Goal: Task Accomplishment & Management: Use online tool/utility

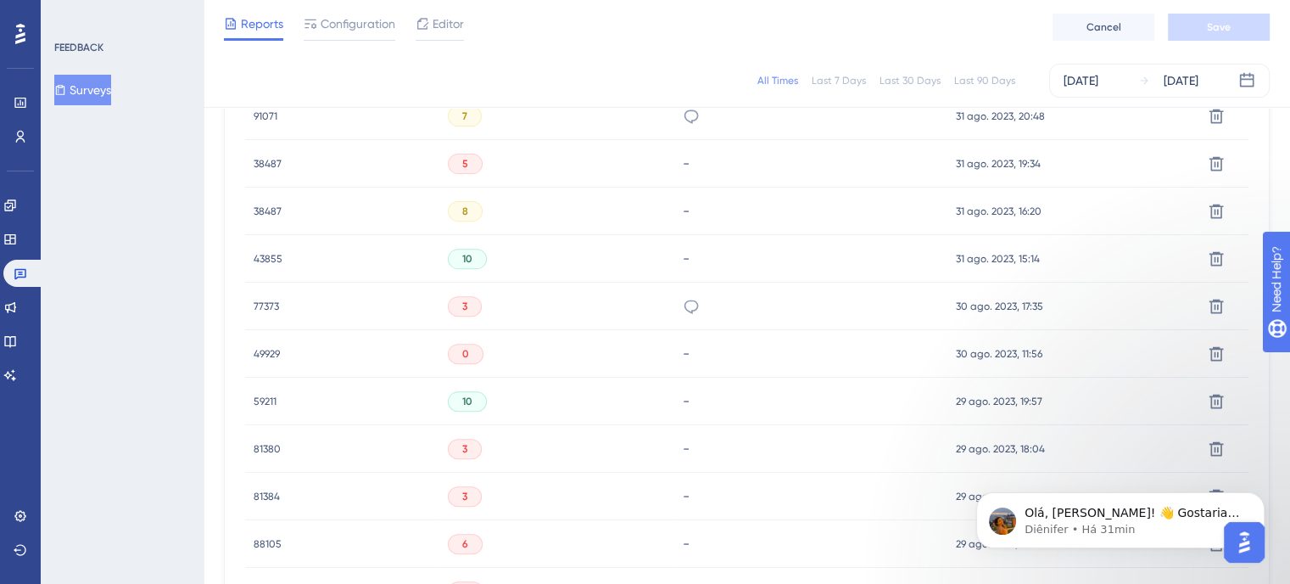
click at [1250, 537] on img "Open AI Assistant Launcher" at bounding box center [1244, 542] width 31 height 31
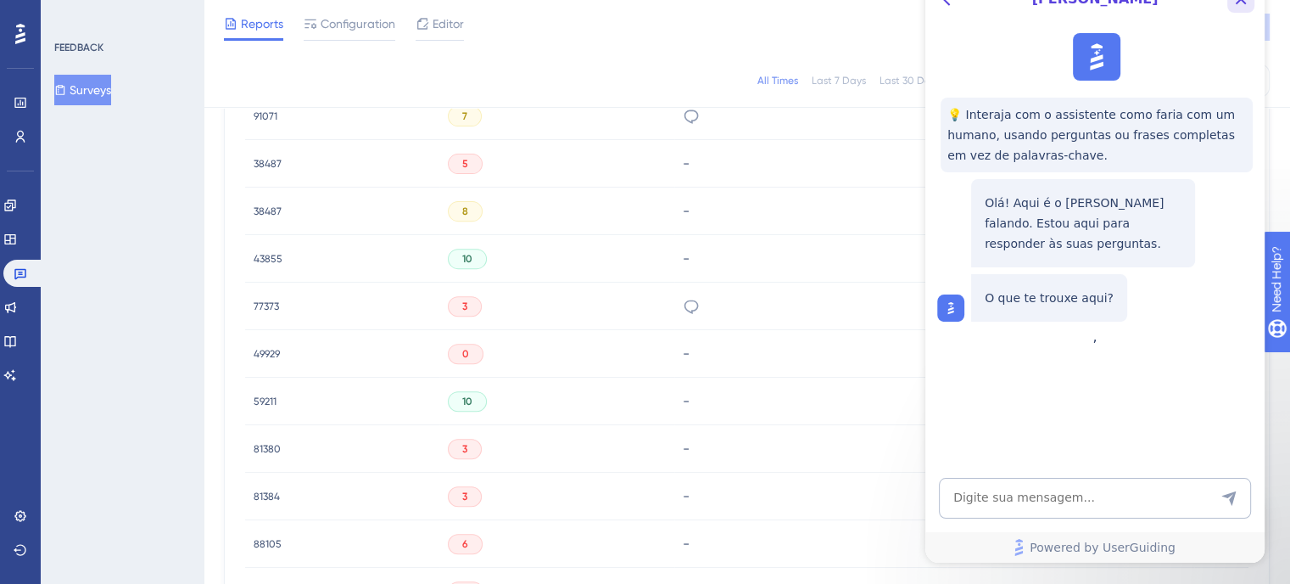
drag, startPoint x: 1233, startPoint y: 0, endPoint x: 1440, endPoint y: 126, distance: 241.8
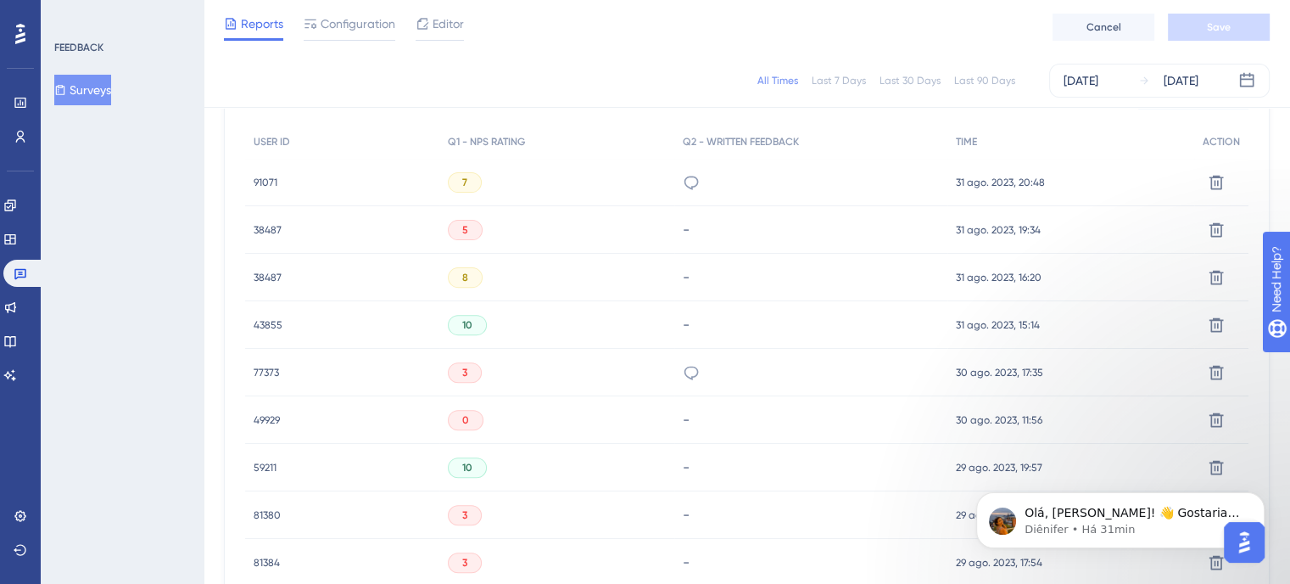
scroll to position [509, 0]
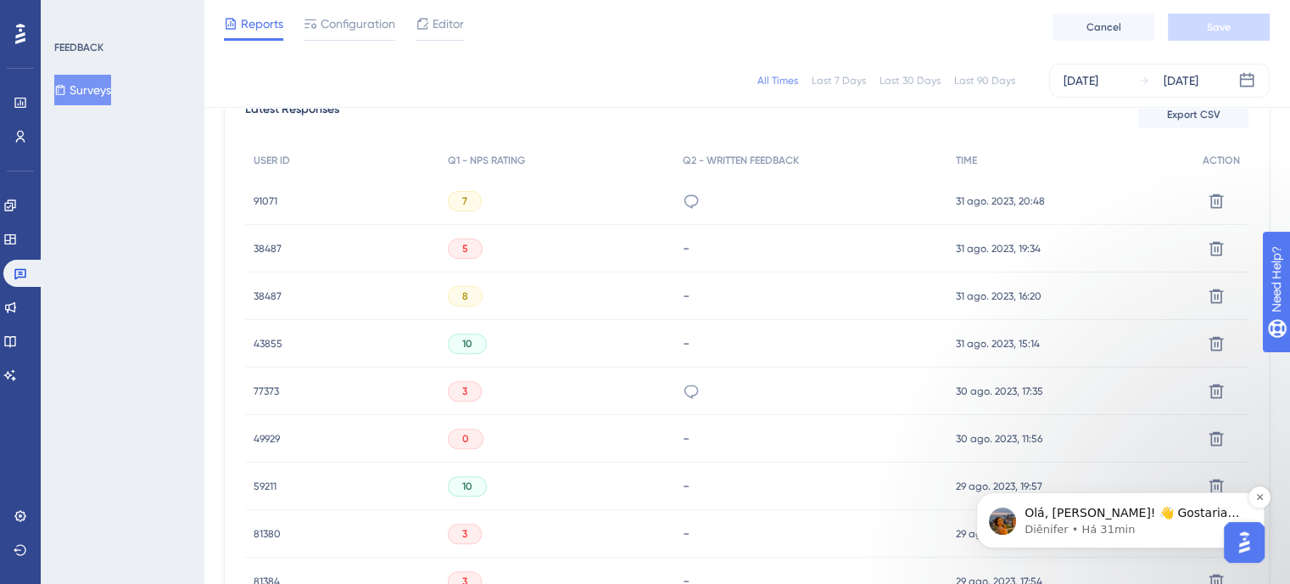
click at [1040, 524] on p "Diênifer • Há 31min" at bounding box center [1134, 529] width 219 height 15
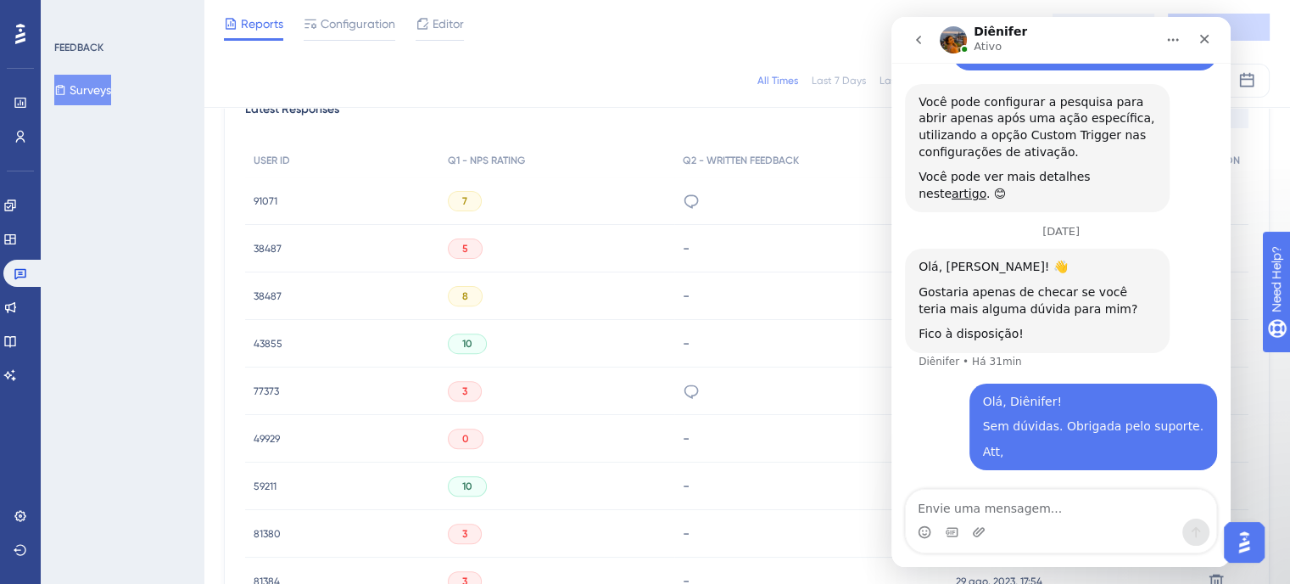
scroll to position [340, 0]
click at [1209, 45] on icon "Fechar" at bounding box center [1205, 39] width 14 height 14
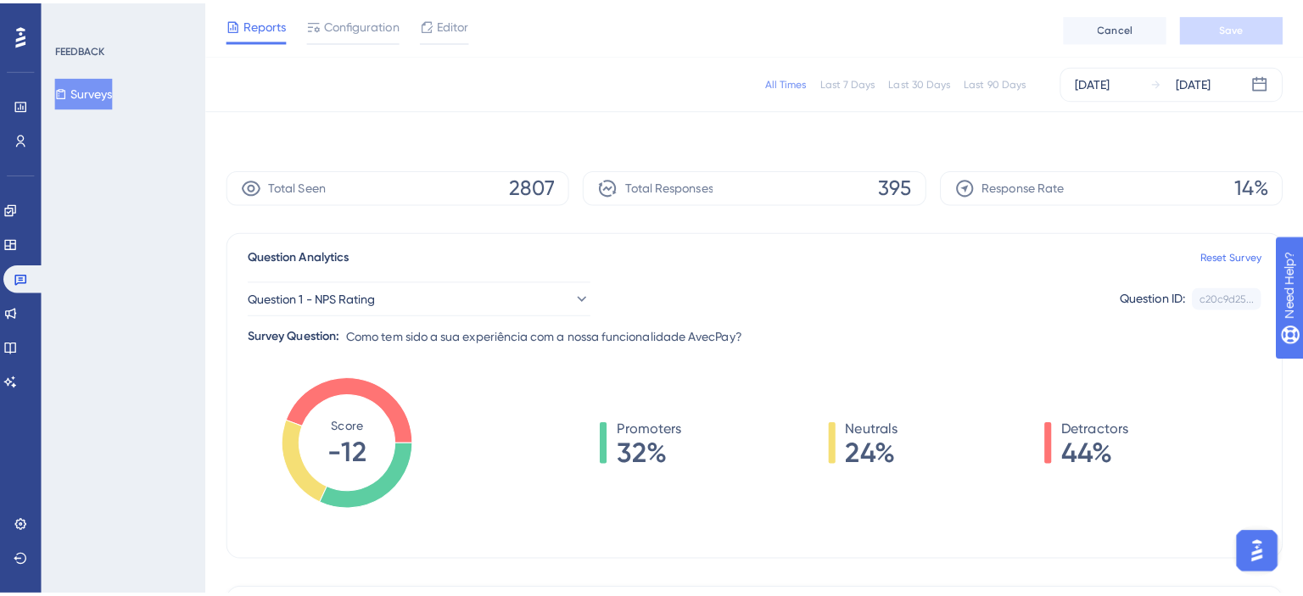
scroll to position [0, 0]
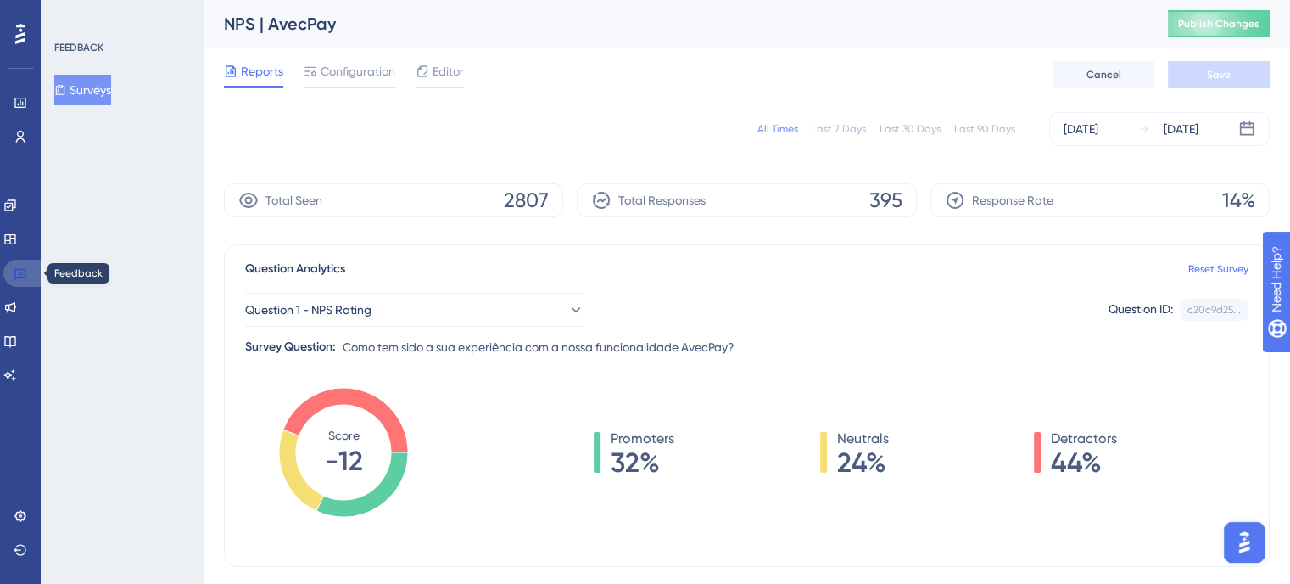
click at [27, 267] on link at bounding box center [23, 273] width 41 height 27
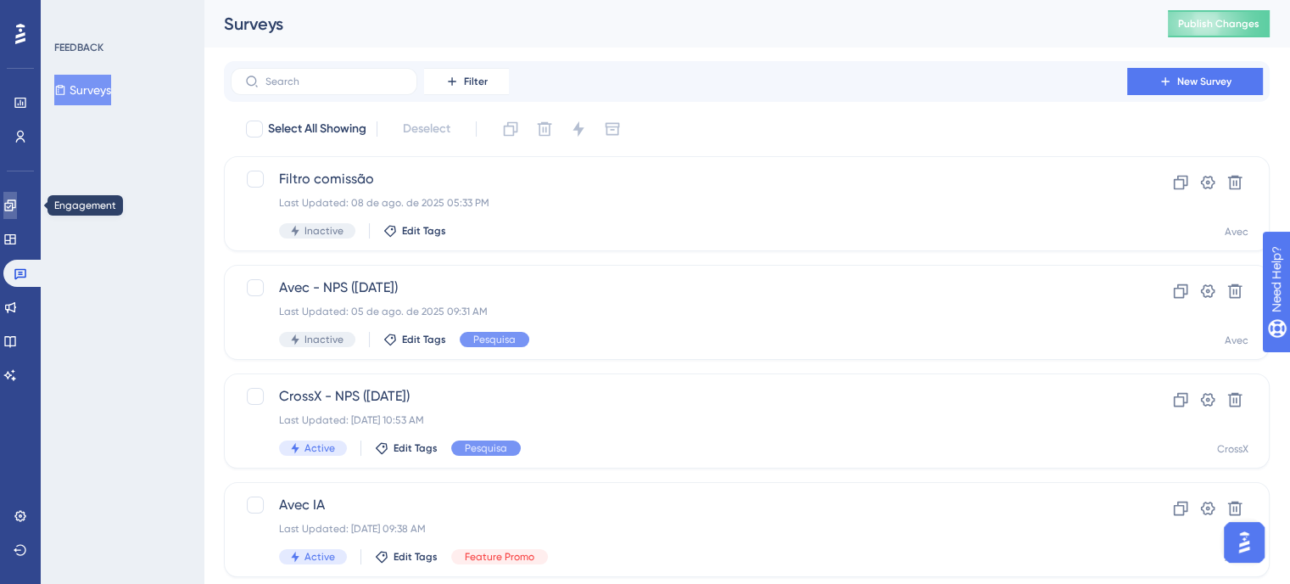
click at [10, 196] on link at bounding box center [10, 205] width 14 height 27
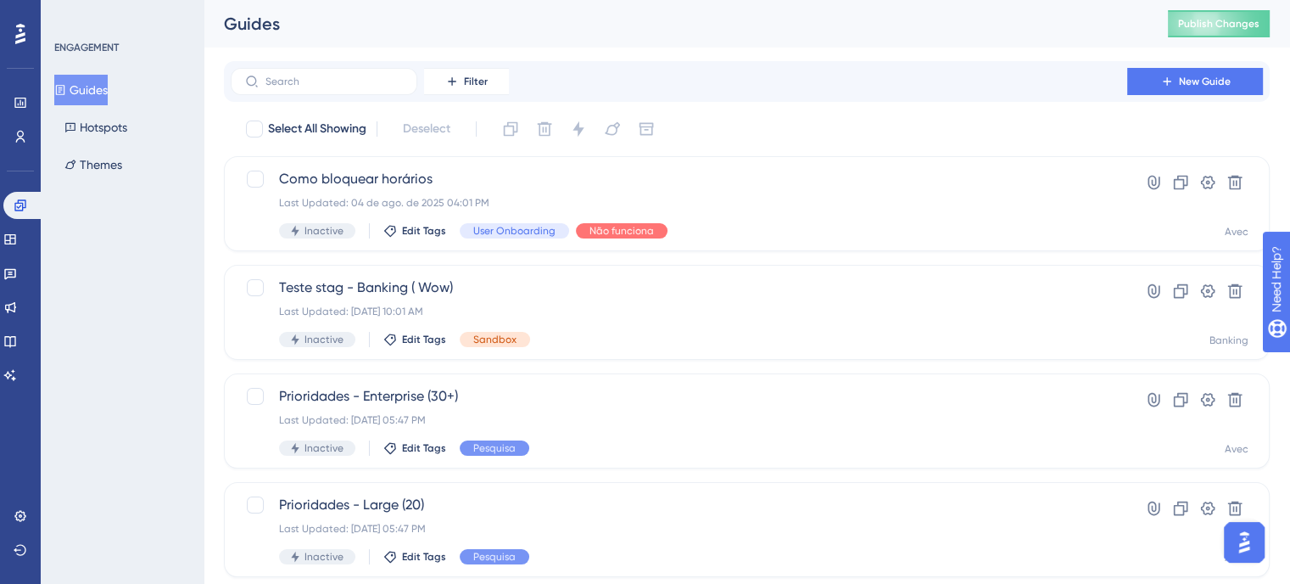
scroll to position [339, 0]
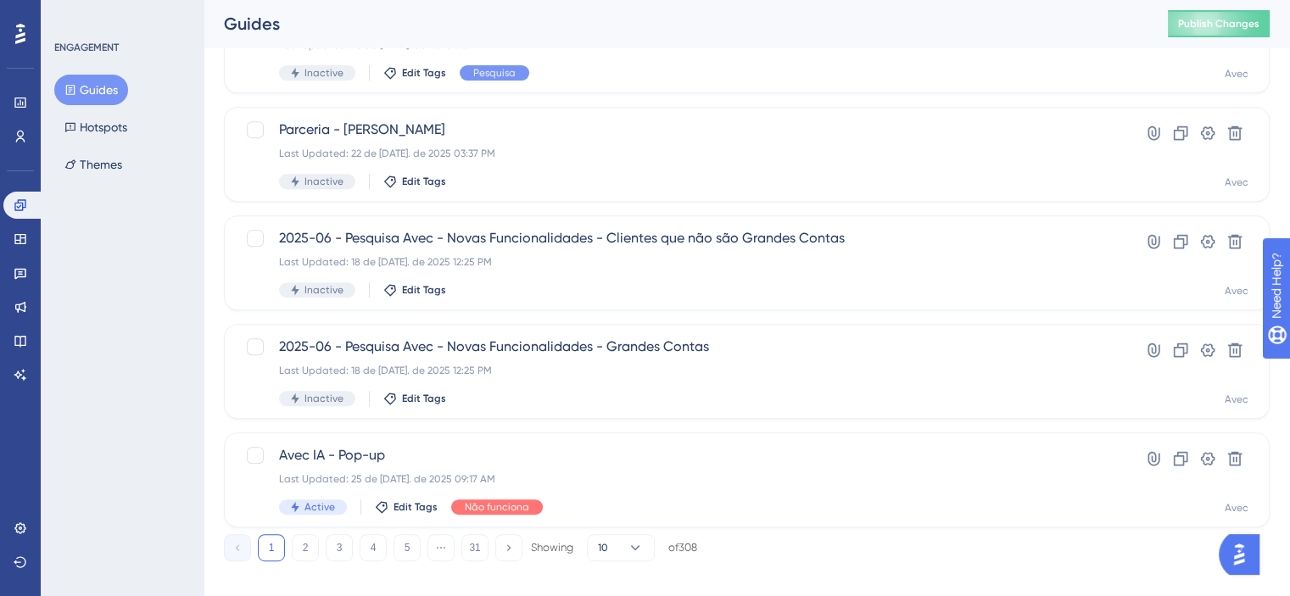
scroll to position [719, 0]
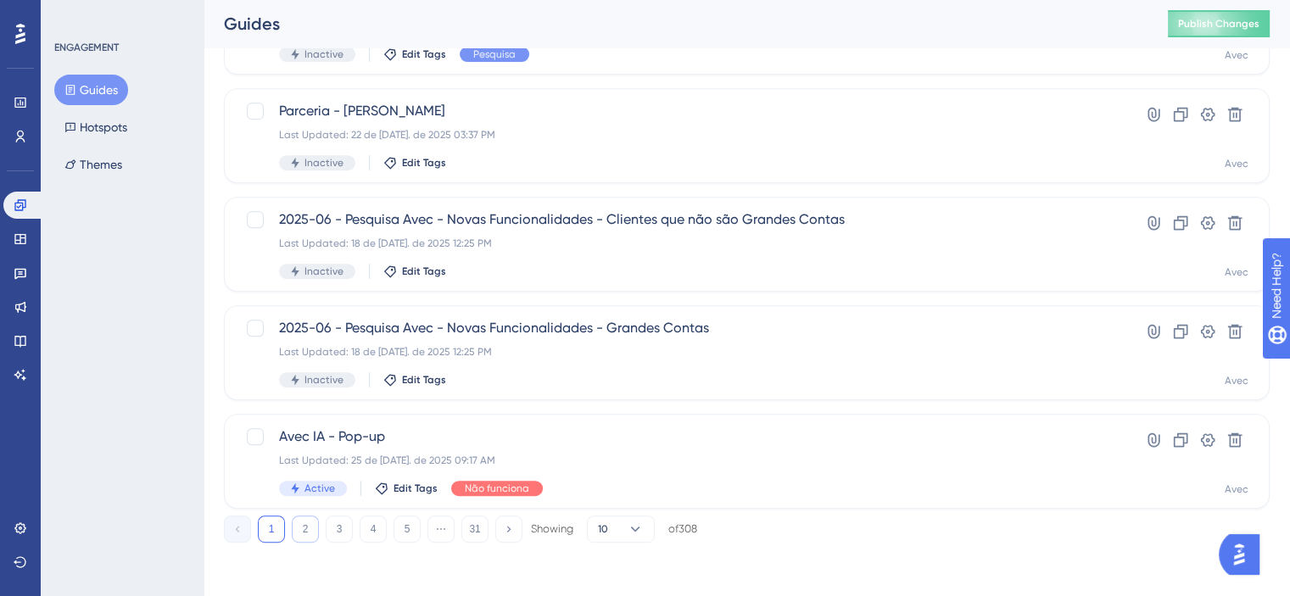
click at [295, 523] on button "2" at bounding box center [305, 529] width 27 height 27
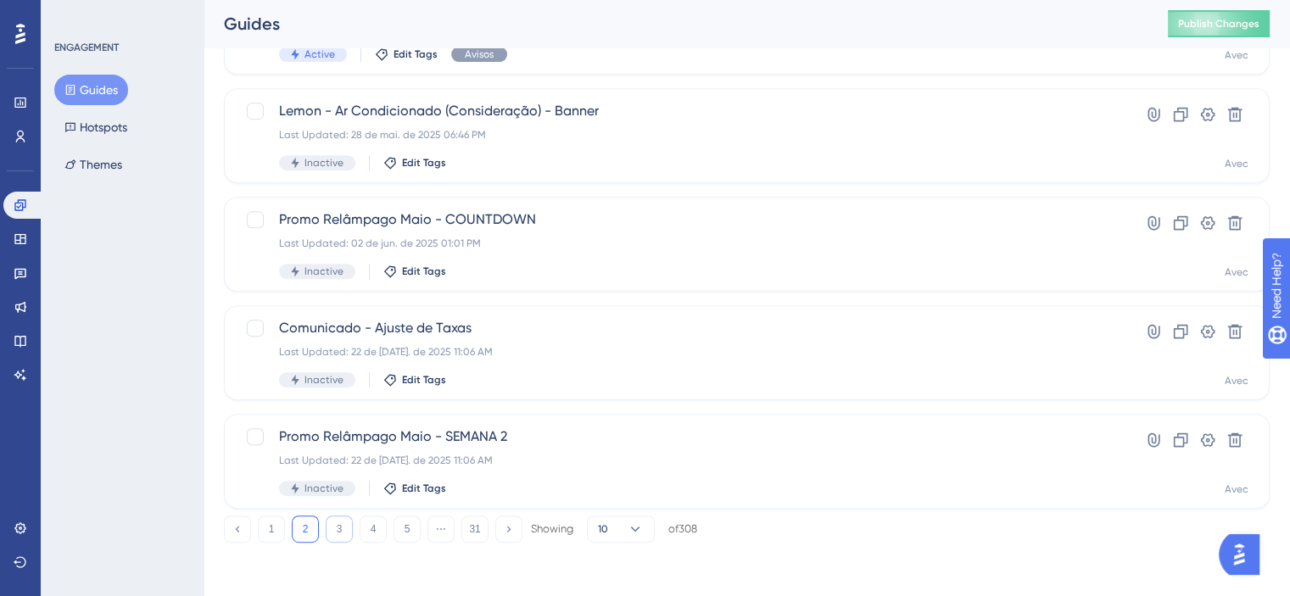
click at [338, 525] on button "3" at bounding box center [339, 529] width 27 height 27
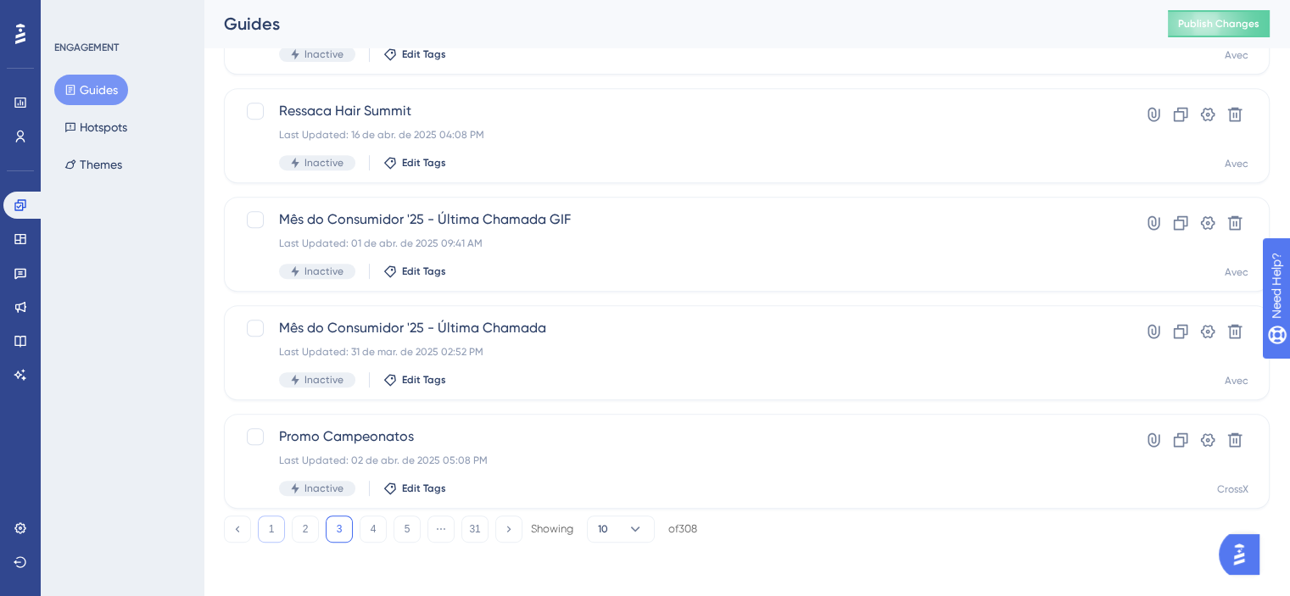
click at [271, 527] on button "1" at bounding box center [271, 529] width 27 height 27
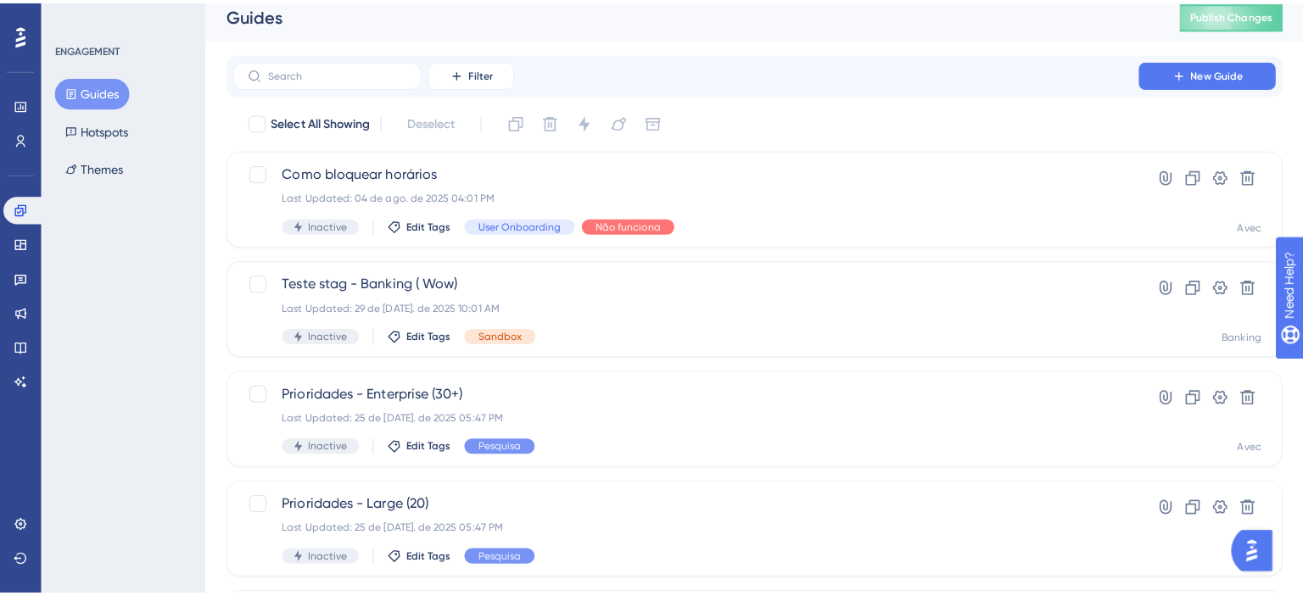
scroll to position [0, 0]
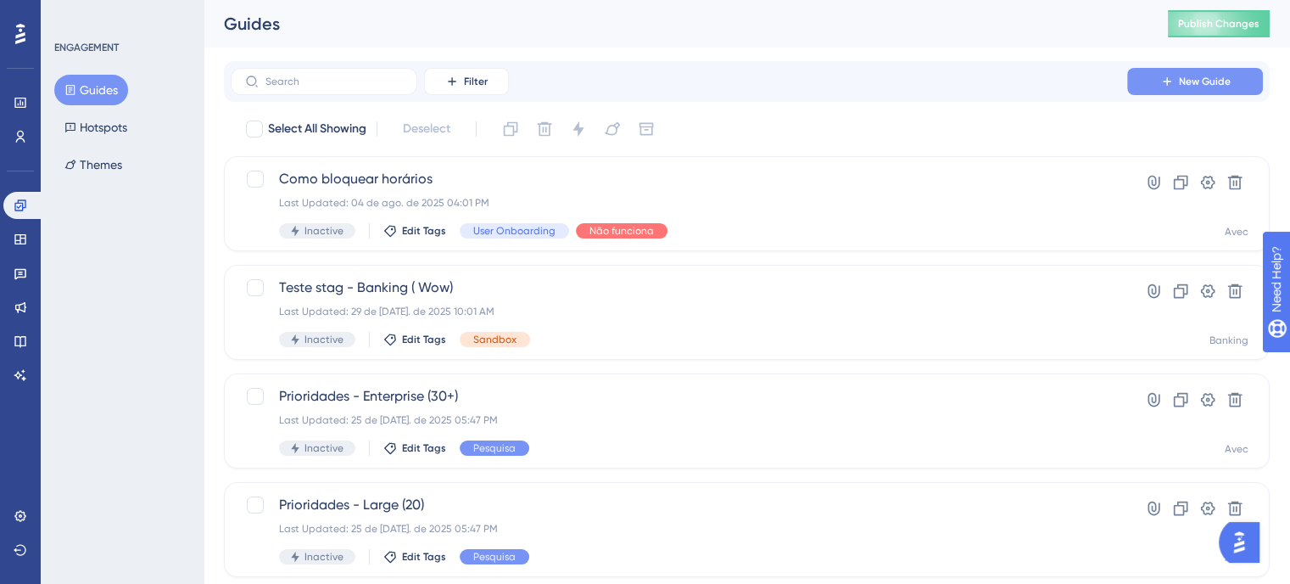
click at [1165, 69] on button "New Guide" at bounding box center [1195, 81] width 136 height 27
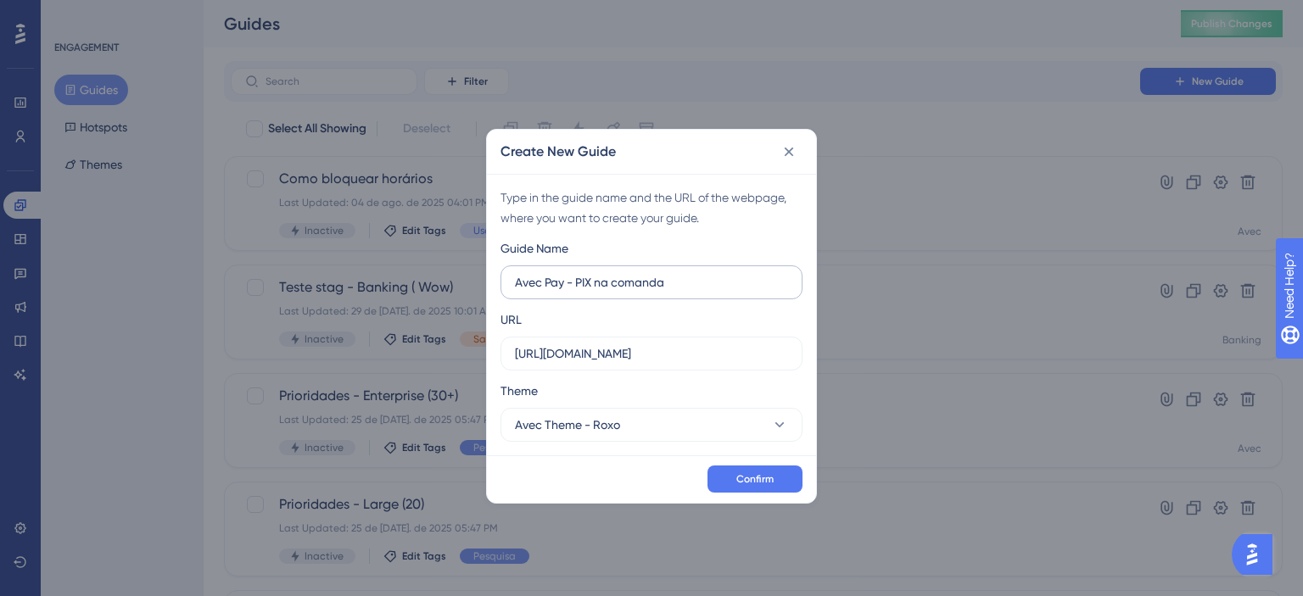
click at [516, 285] on input "Avec Pay - PIX na comanda" at bounding box center [651, 282] width 273 height 19
type input "Pesquisa Avec Pay - PIX na comanda"
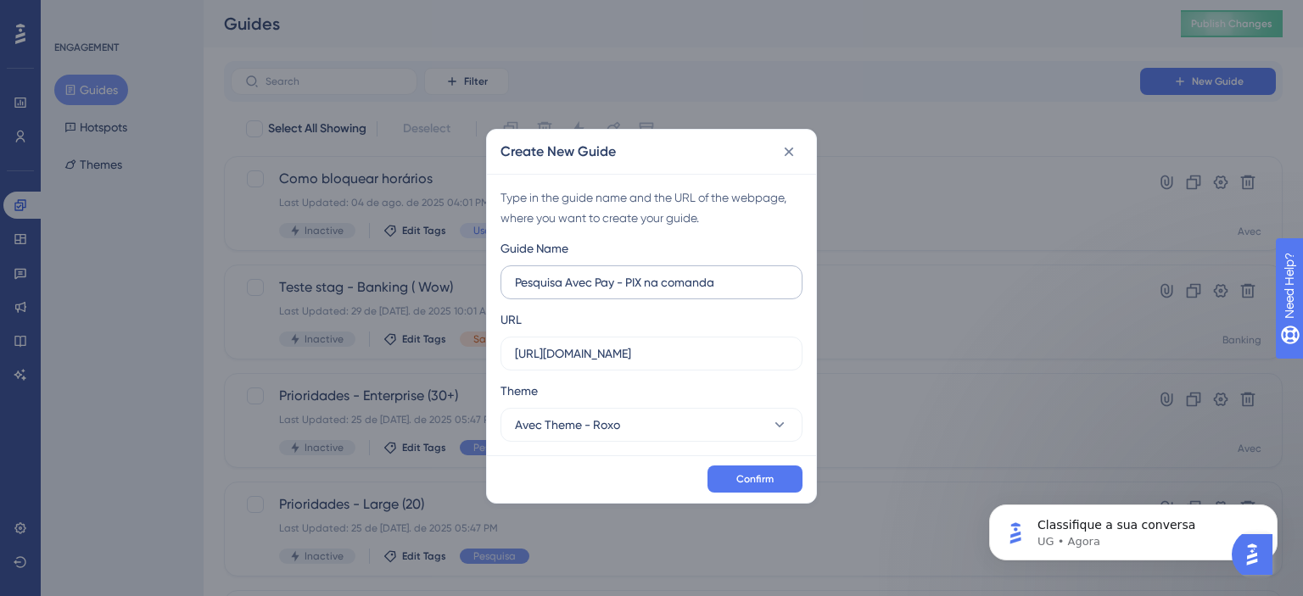
click at [621, 271] on label "Pesquisa Avec Pay - PIX na comanda" at bounding box center [651, 283] width 302 height 34
click at [621, 273] on input "Pesquisa Avec Pay - PIX na comanda" at bounding box center [651, 282] width 273 height 19
click at [624, 355] on input "[URL][DOMAIN_NAME]" at bounding box center [651, 353] width 273 height 19
paste input "[DOMAIN_NAME]/admin/agenda"
type input "[URL][DOMAIN_NAME]"
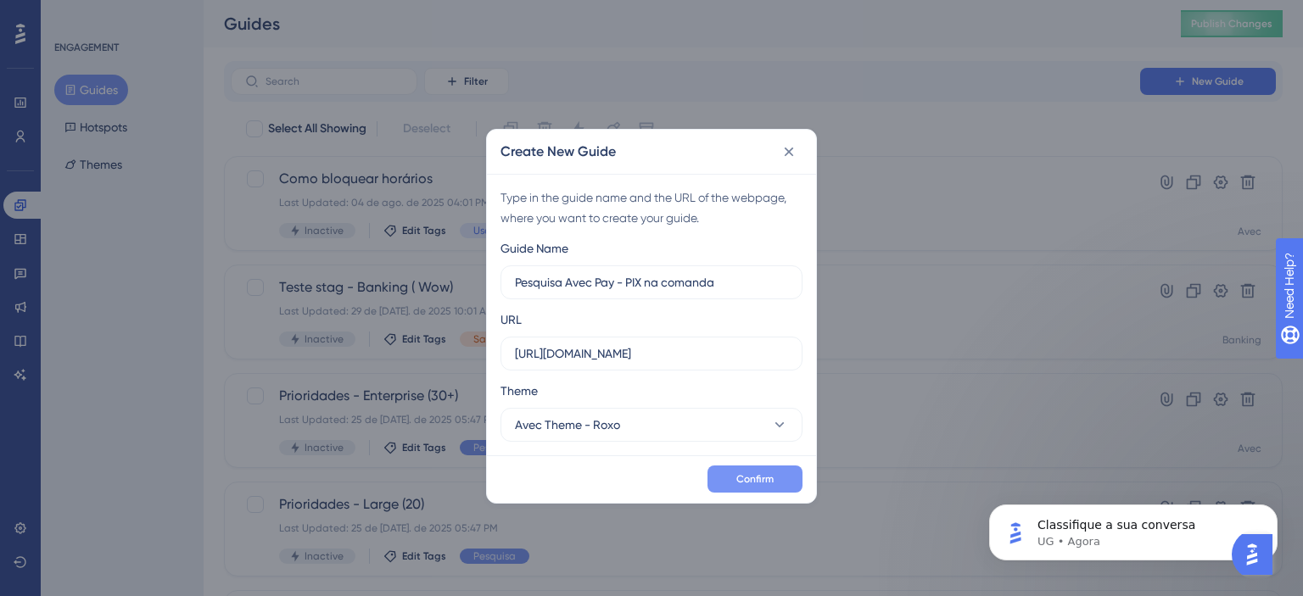
click at [773, 489] on button "Confirm" at bounding box center [754, 479] width 95 height 27
